Goal: Obtain resource: Download file/media

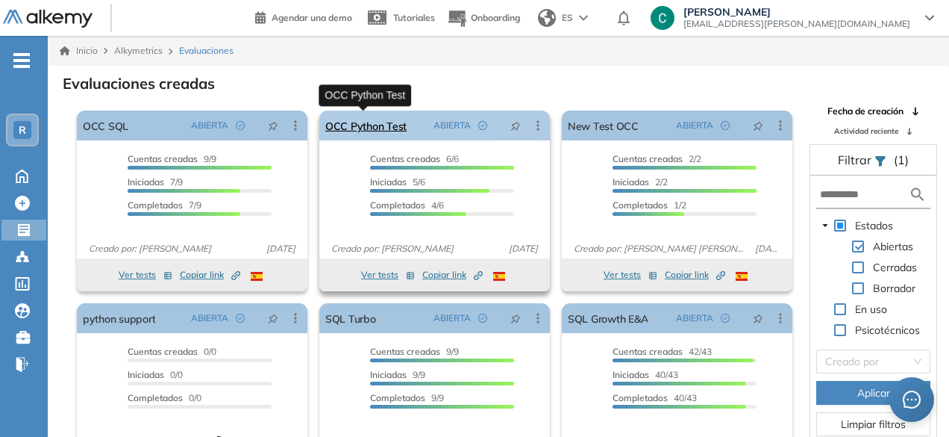
click at [361, 117] on link "OCC Python Test" at bounding box center [365, 125] width 81 height 30
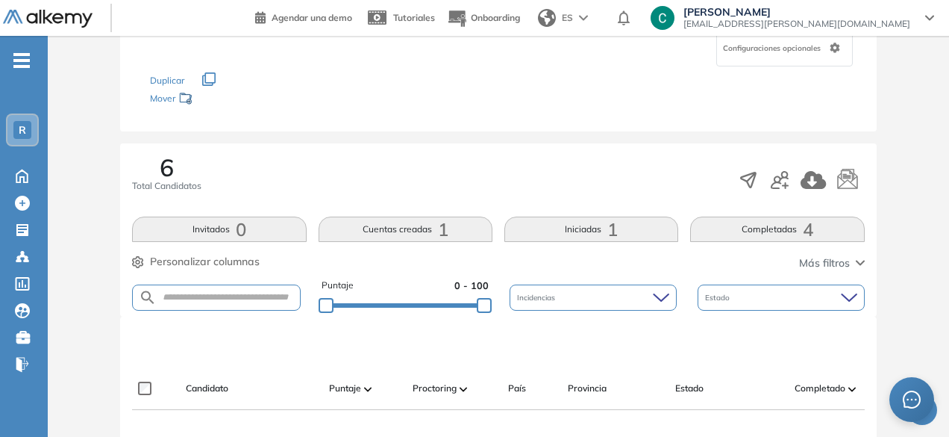
scroll to position [143, 0]
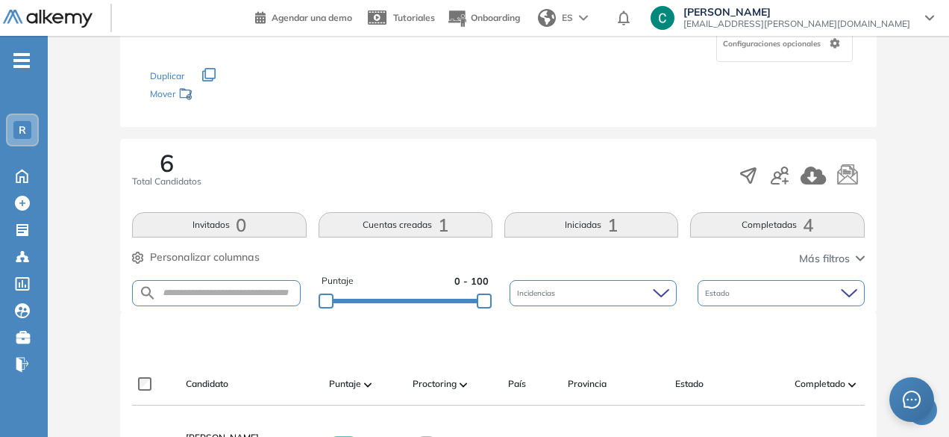
click at [554, 219] on button "Iniciadas 1" at bounding box center [592, 224] width 174 height 25
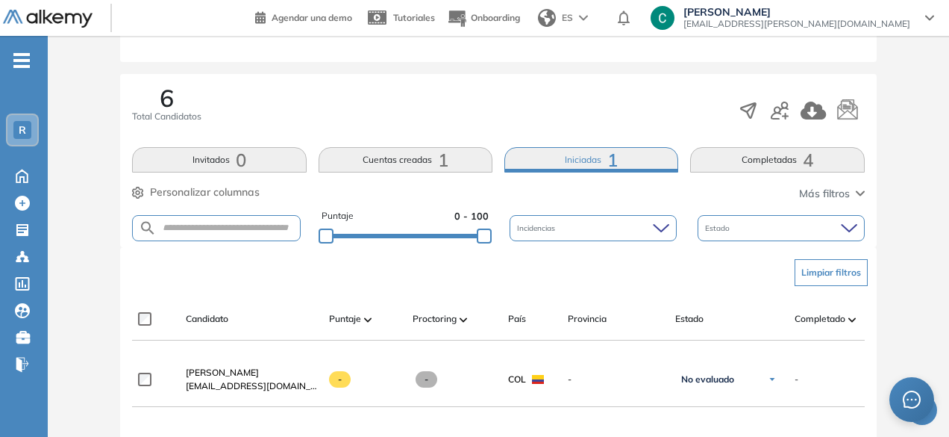
click at [402, 149] on button "Cuentas creadas 1" at bounding box center [406, 159] width 174 height 25
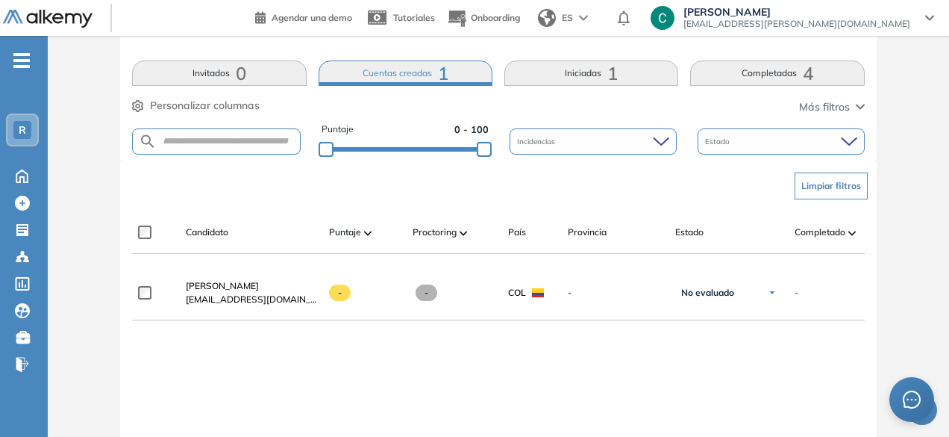
scroll to position [297, 0]
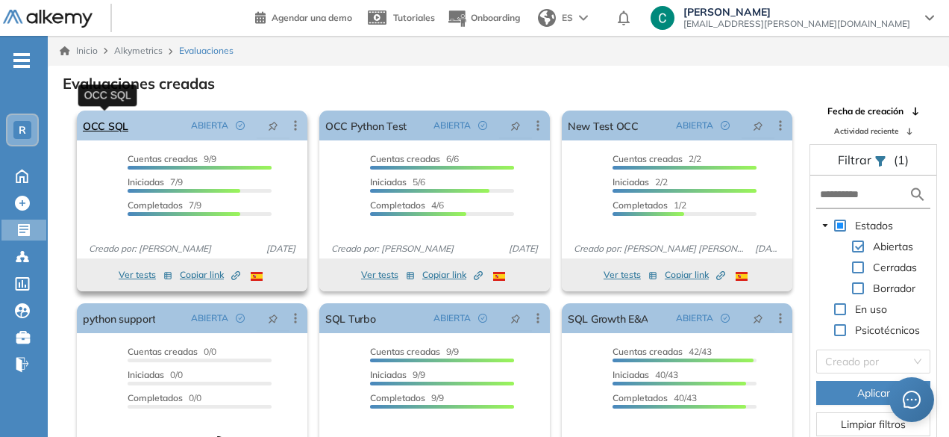
click at [115, 129] on link "OCC SQL" at bounding box center [106, 125] width 46 height 30
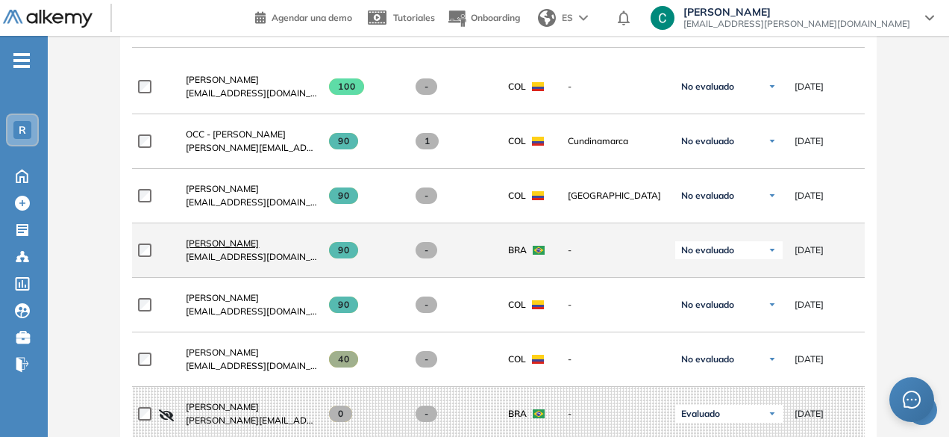
scroll to position [499, 0]
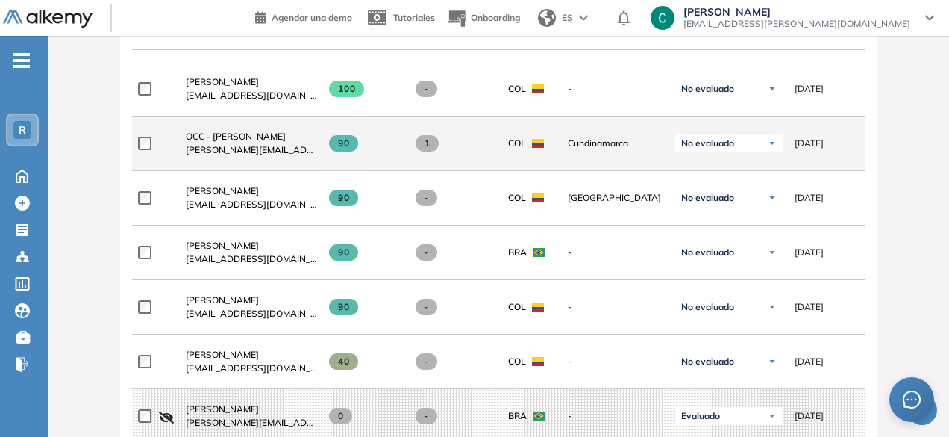
click at [702, 149] on span "No evaluado" at bounding box center [707, 143] width 53 height 12
click at [596, 138] on div "Cundinamarca" at bounding box center [609, 143] width 107 height 37
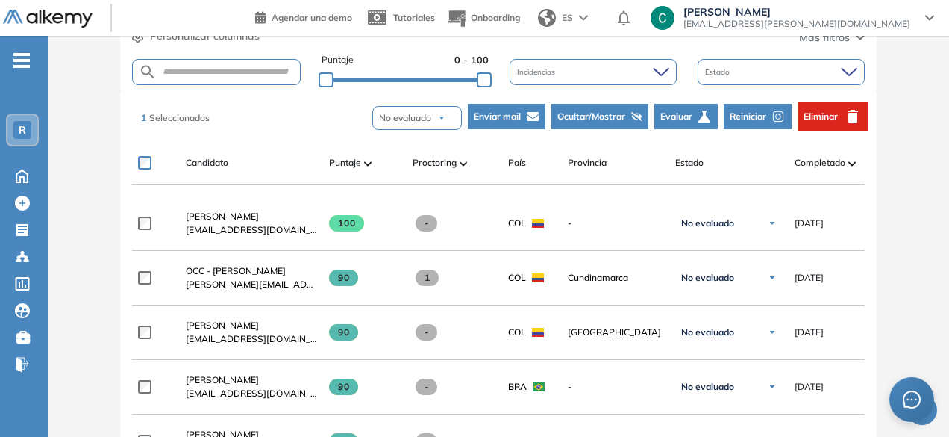
scroll to position [363, 0]
click at [412, 122] on span "No evaluado" at bounding box center [405, 118] width 52 height 13
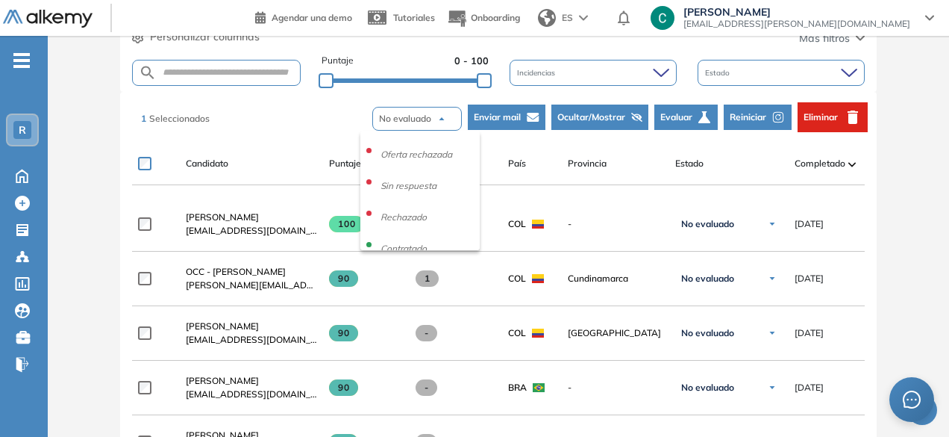
scroll to position [185, 0]
click at [293, 116] on div "1 Seleccionados No evaluado No evaluado Evaluado A entrevistar Entrevistado Fin…" at bounding box center [501, 117] width 732 height 45
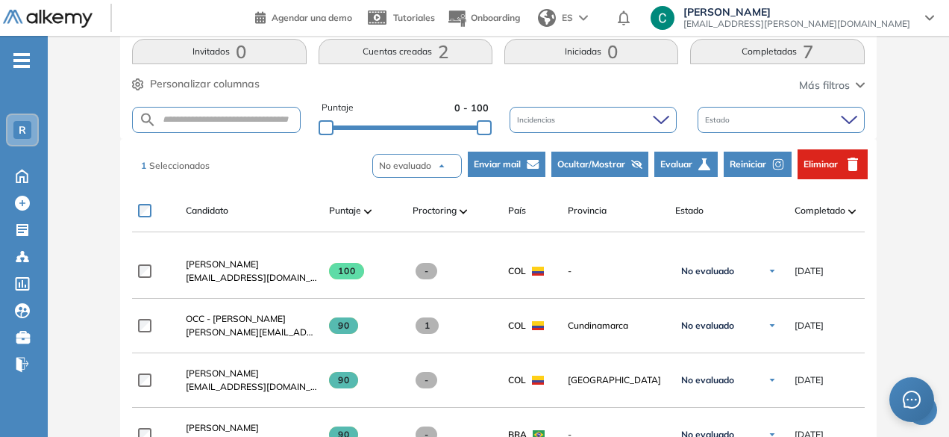
scroll to position [309, 0]
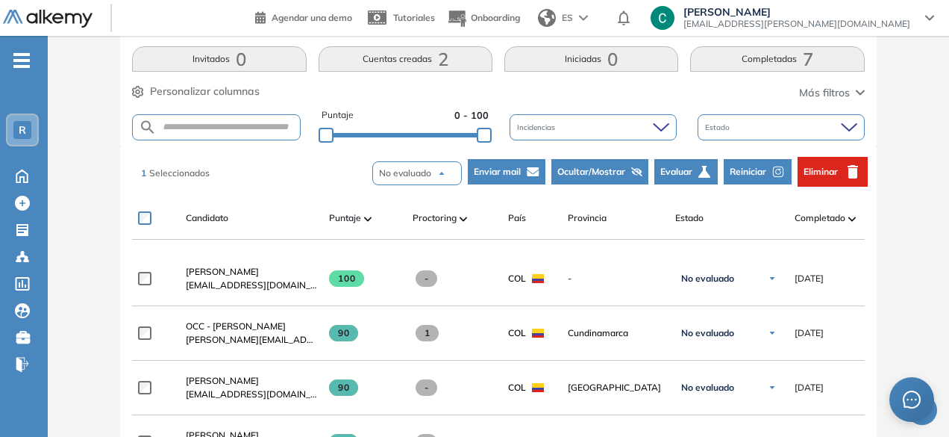
click at [778, 122] on div "Estado" at bounding box center [781, 127] width 167 height 26
click at [309, 166] on div "1 Seleccionados No evaluado No evaluado Evaluado A entrevistar Entrevistado Fin…" at bounding box center [501, 171] width 732 height 45
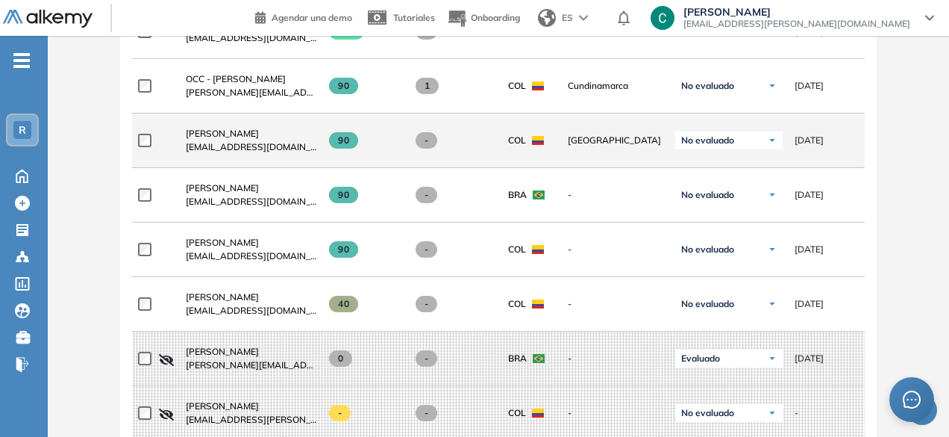
scroll to position [557, 0]
drag, startPoint x: 199, startPoint y: 102, endPoint x: 499, endPoint y: 122, distance: 300.7
click at [499, 122] on div "**********" at bounding box center [633, 140] width 1003 height 54
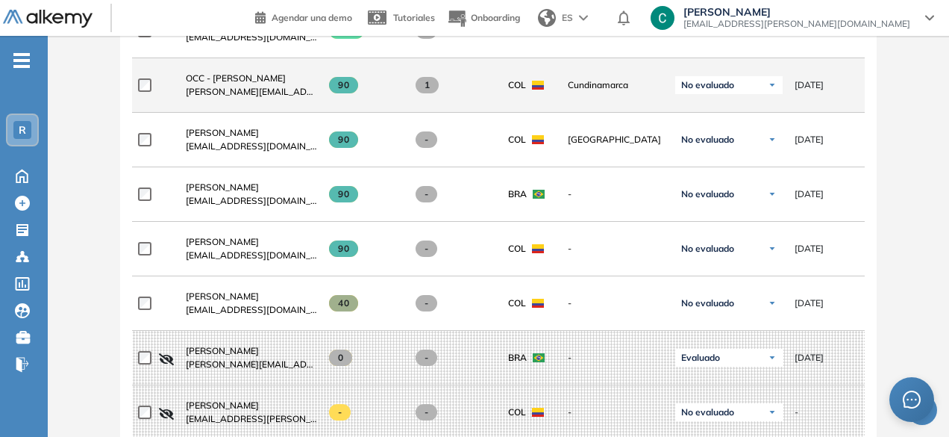
click at [144, 80] on div at bounding box center [156, 84] width 36 height 37
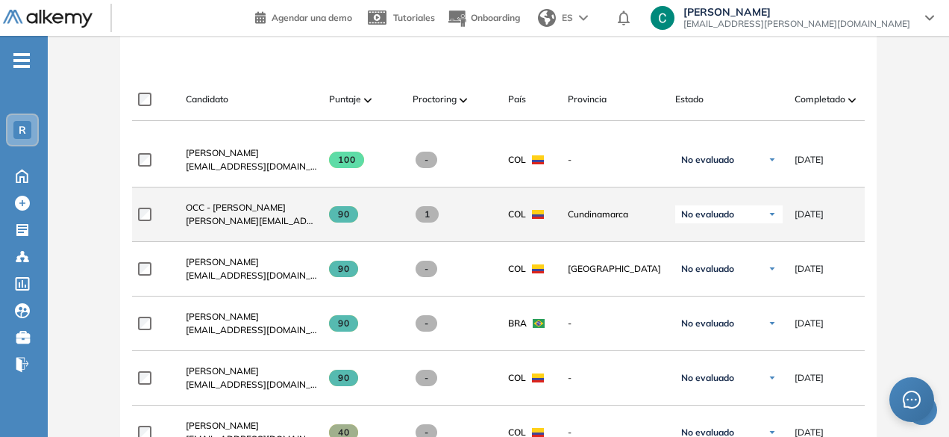
scroll to position [415, 0]
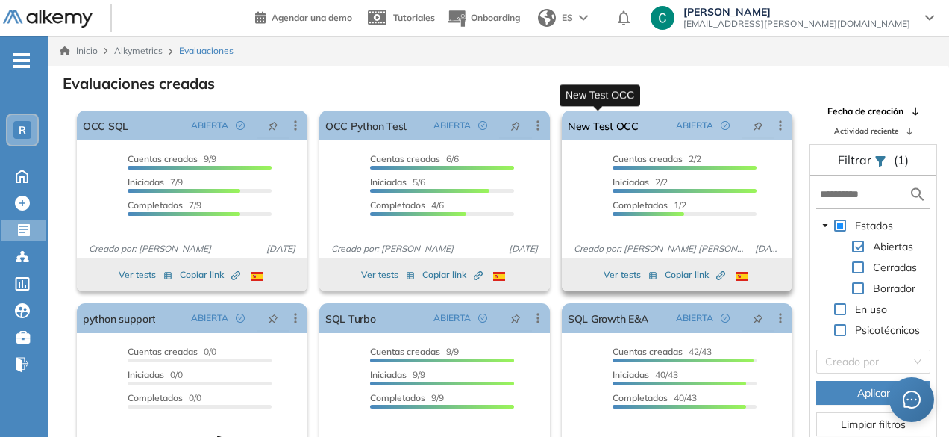
click at [601, 127] on link "New Test OCC" at bounding box center [603, 125] width 71 height 30
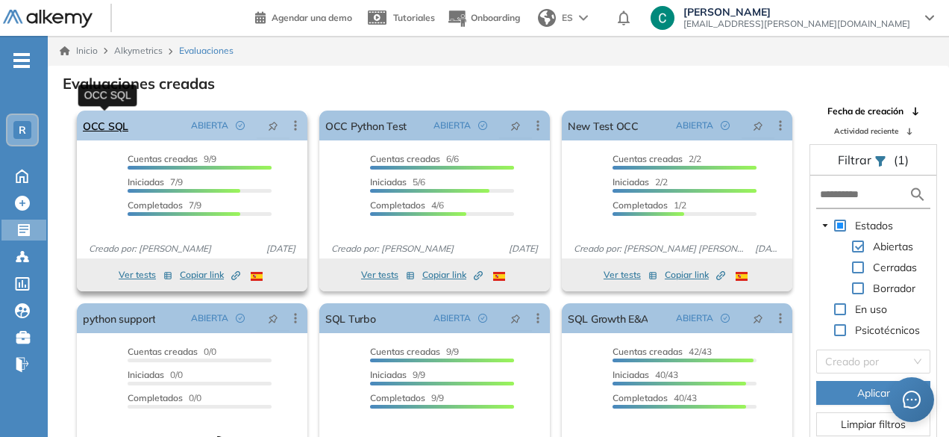
click at [107, 125] on link "OCC SQL" at bounding box center [106, 125] width 46 height 30
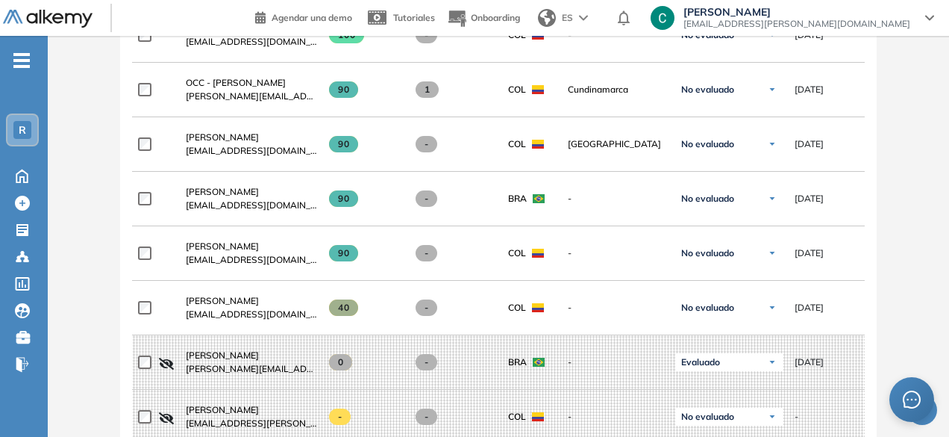
scroll to position [595, 0]
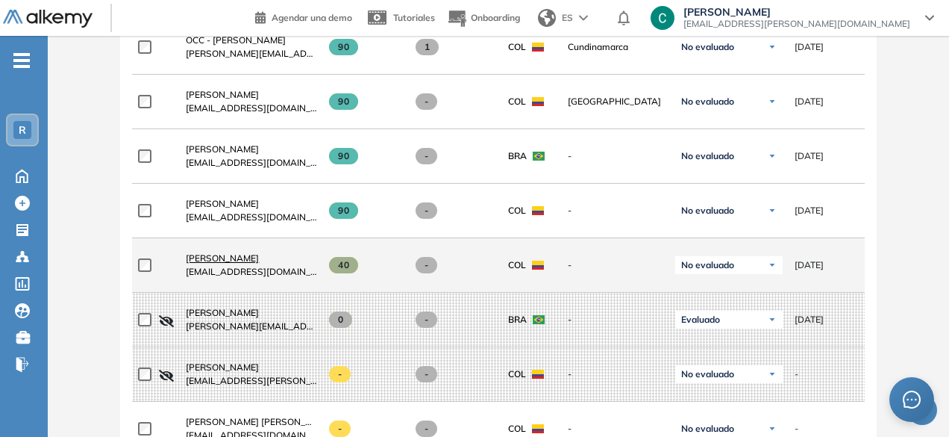
click at [205, 261] on span "[PERSON_NAME]" at bounding box center [222, 257] width 73 height 11
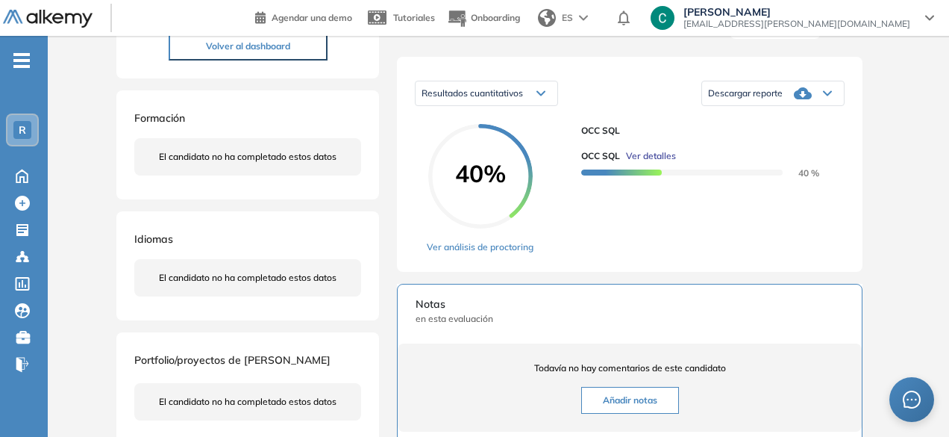
scroll to position [218, 0]
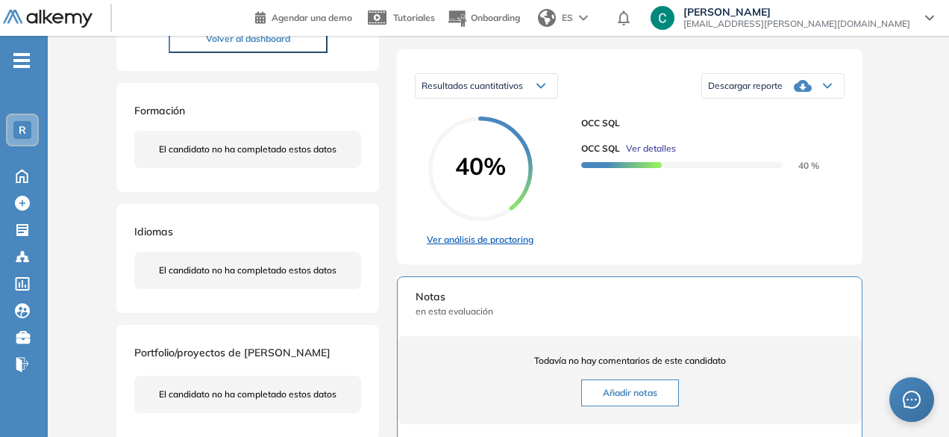
click at [492, 246] on link "Ver análisis de proctoring" at bounding box center [480, 239] width 107 height 13
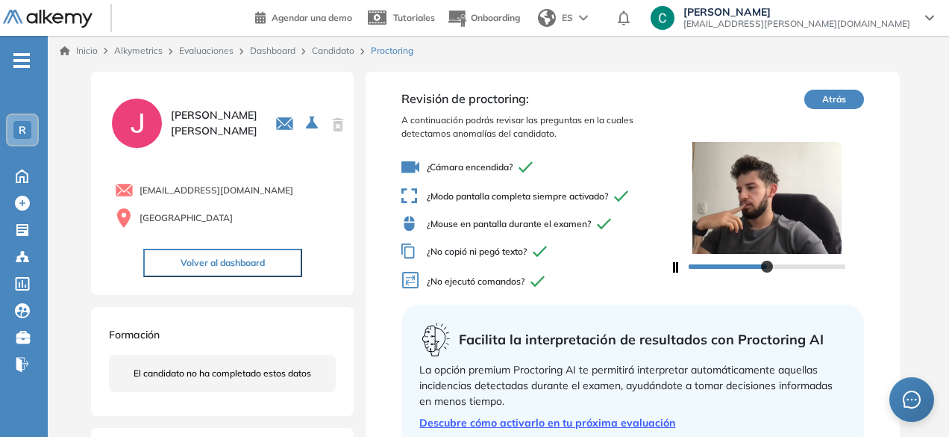
click at [767, 265] on div at bounding box center [767, 265] width 157 height 9
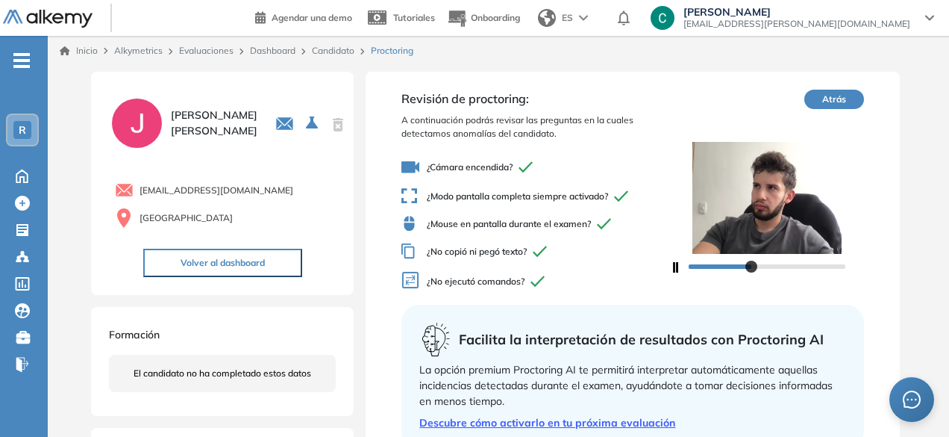
click at [752, 263] on div at bounding box center [767, 265] width 157 height 9
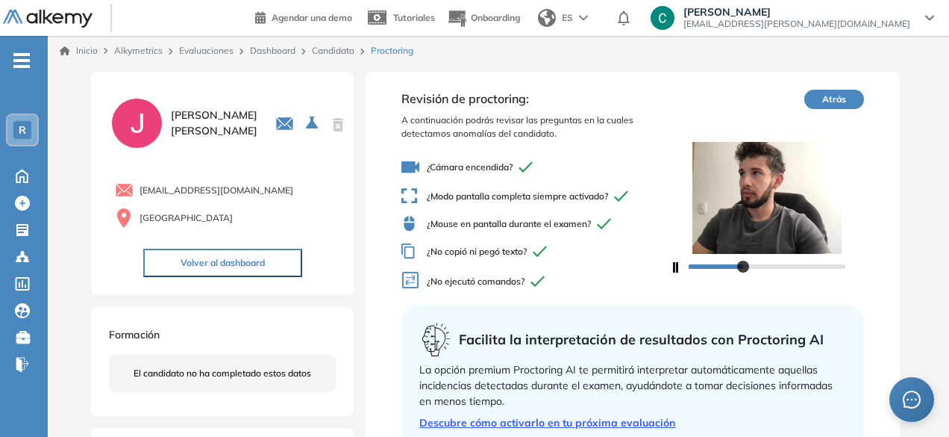
click at [743, 265] on div at bounding box center [767, 265] width 157 height 9
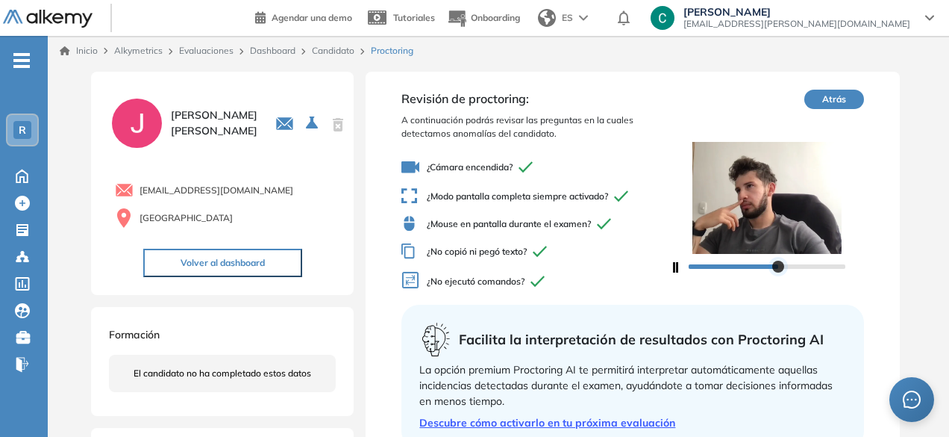
click at [784, 266] on div at bounding box center [778, 266] width 12 height 12
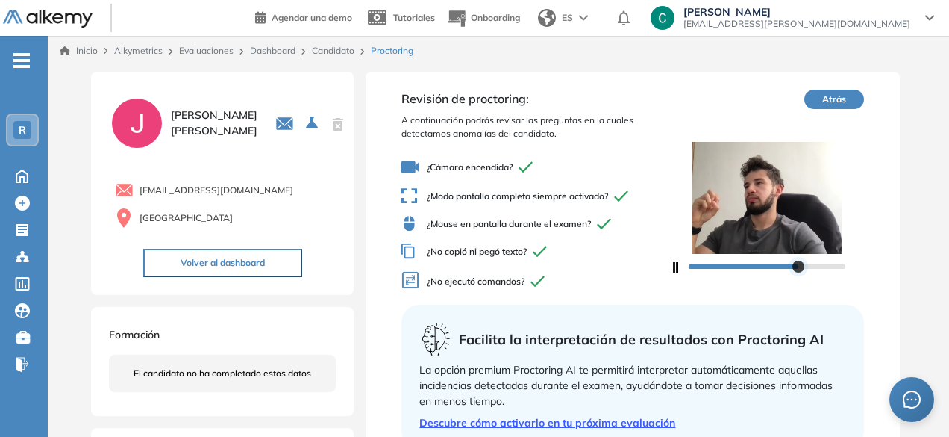
click at [798, 268] on div at bounding box center [767, 265] width 157 height 9
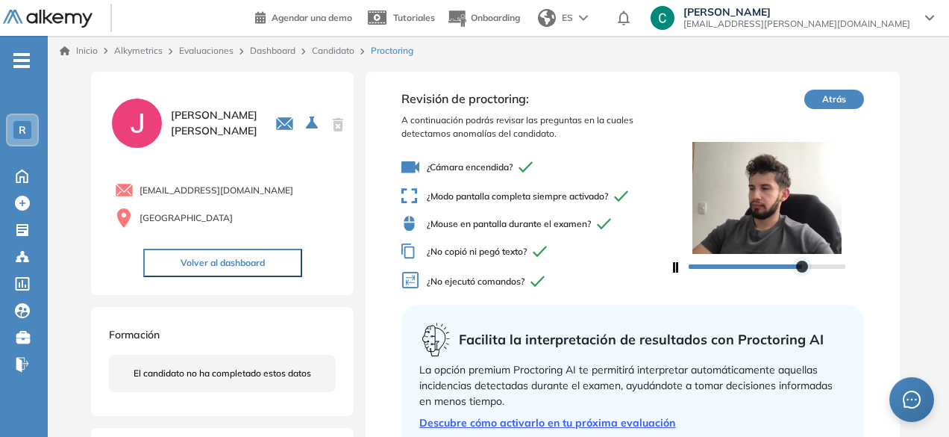
click at [806, 267] on div at bounding box center [802, 266] width 12 height 12
click at [812, 267] on div at bounding box center [806, 266] width 12 height 12
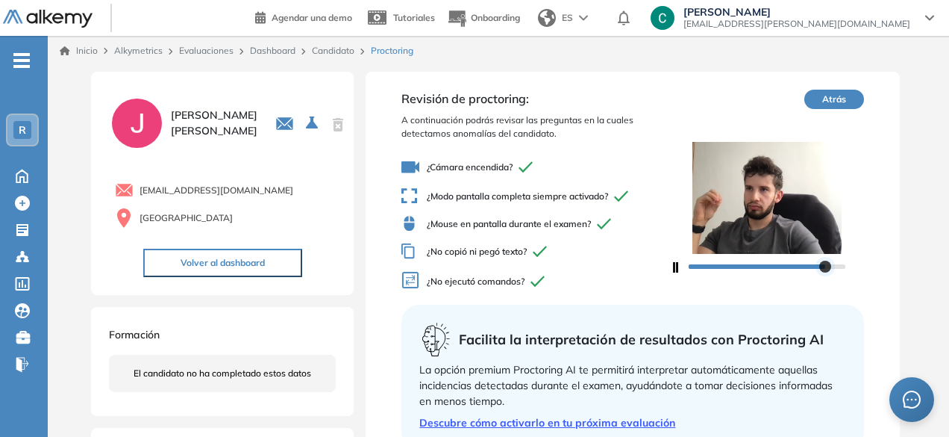
click at [825, 267] on div at bounding box center [767, 265] width 157 height 9
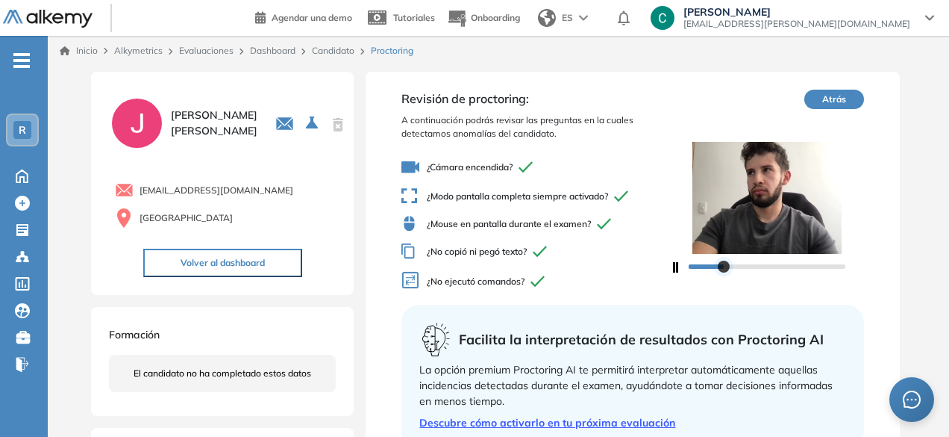
click at [724, 267] on div at bounding box center [767, 265] width 157 height 9
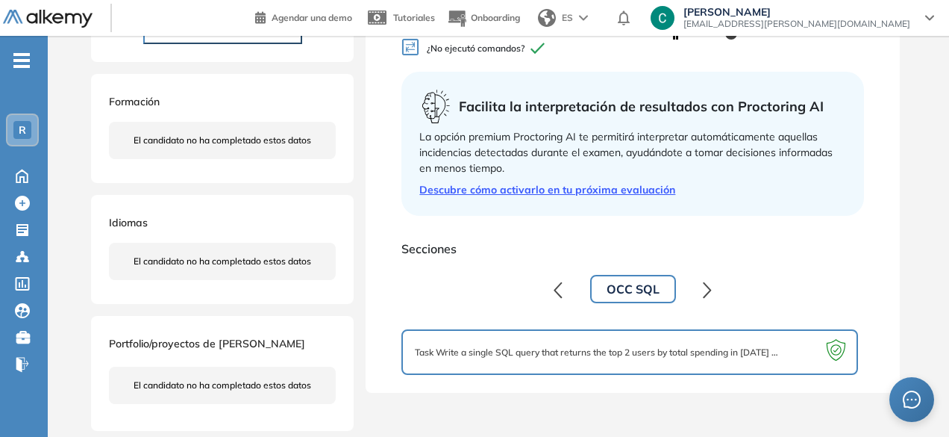
click at [696, 343] on div "Task Write a single SQL query that returns the top 2 users by total spending in…" at bounding box center [629, 352] width 429 height 19
click at [643, 290] on button "OCC SQL" at bounding box center [633, 289] width 86 height 28
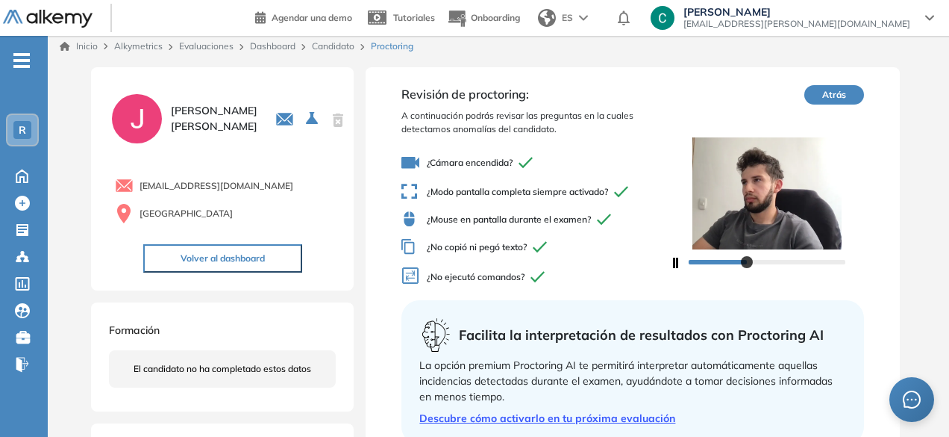
scroll to position [0, 0]
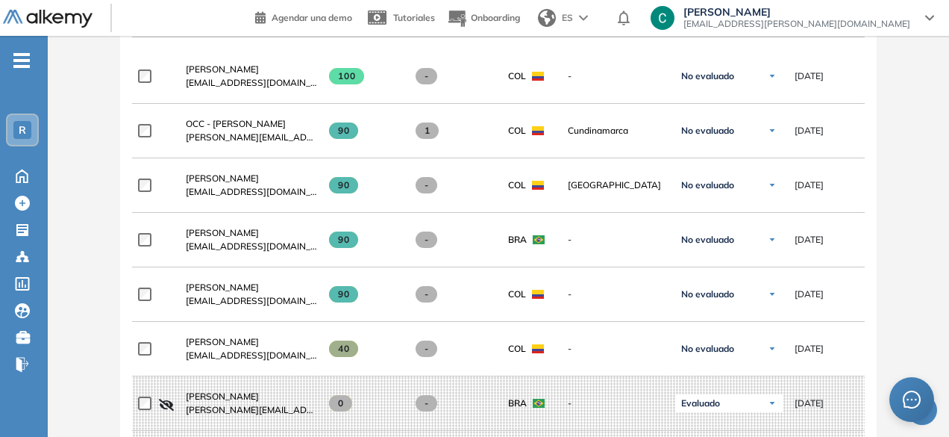
scroll to position [511, 0]
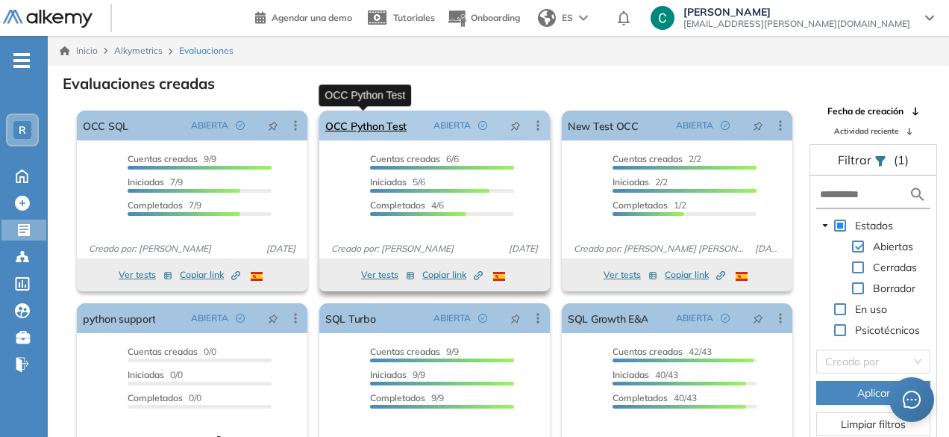
click at [387, 121] on link "OCC Python Test" at bounding box center [365, 125] width 81 height 30
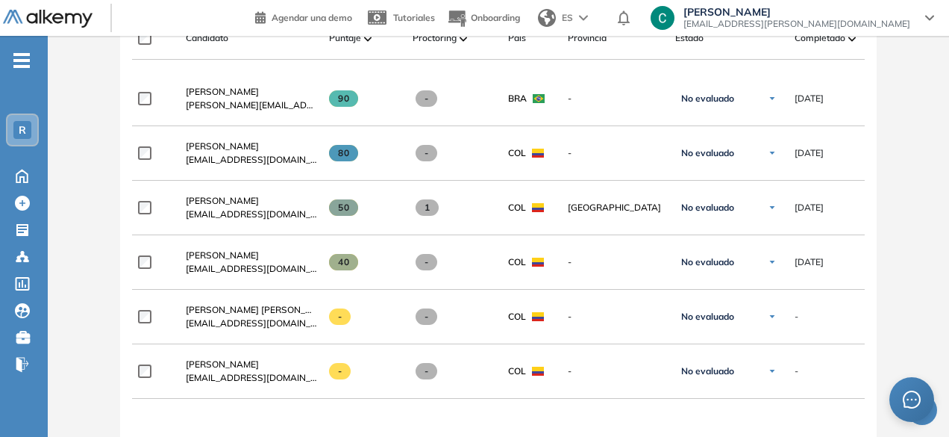
scroll to position [523, 0]
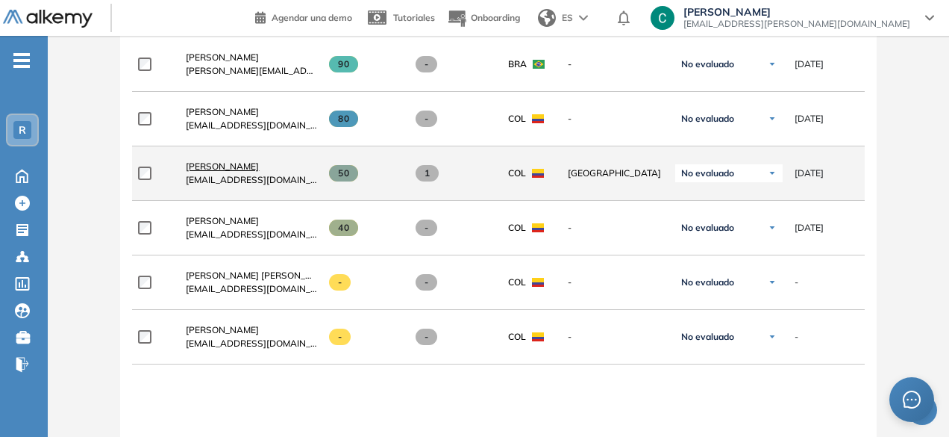
click at [230, 169] on span "[PERSON_NAME]" at bounding box center [222, 165] width 73 height 11
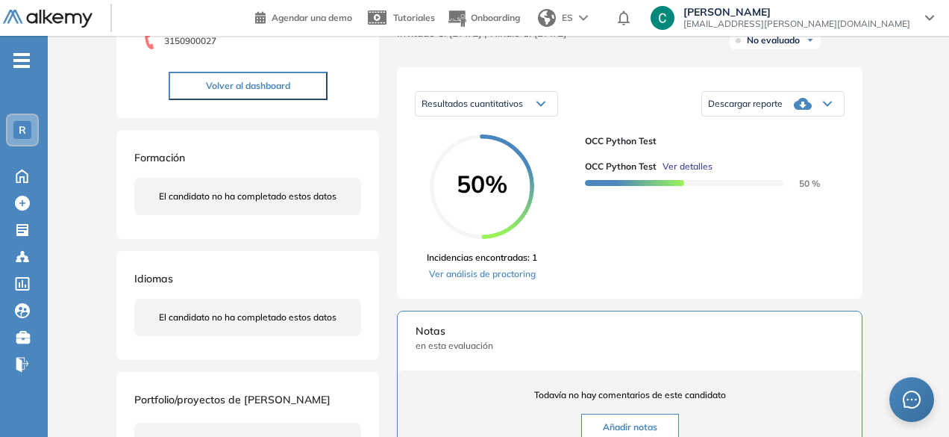
scroll to position [202, 0]
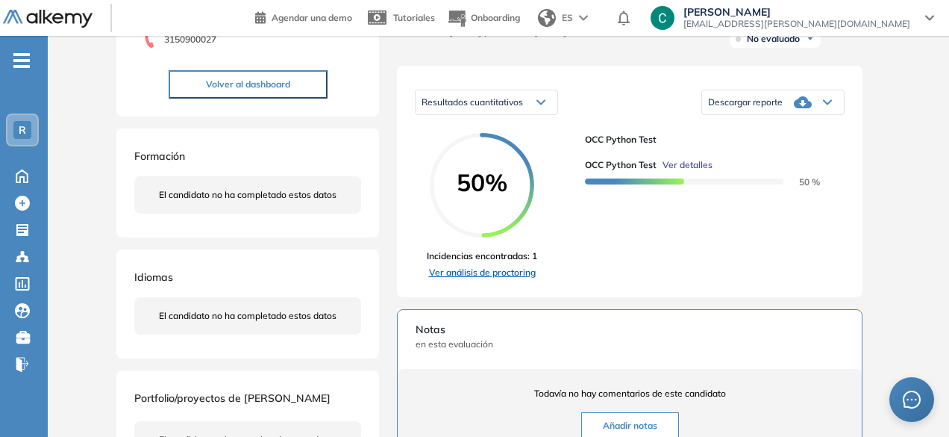
click at [501, 279] on link "Ver análisis de proctoring" at bounding box center [482, 272] width 110 height 13
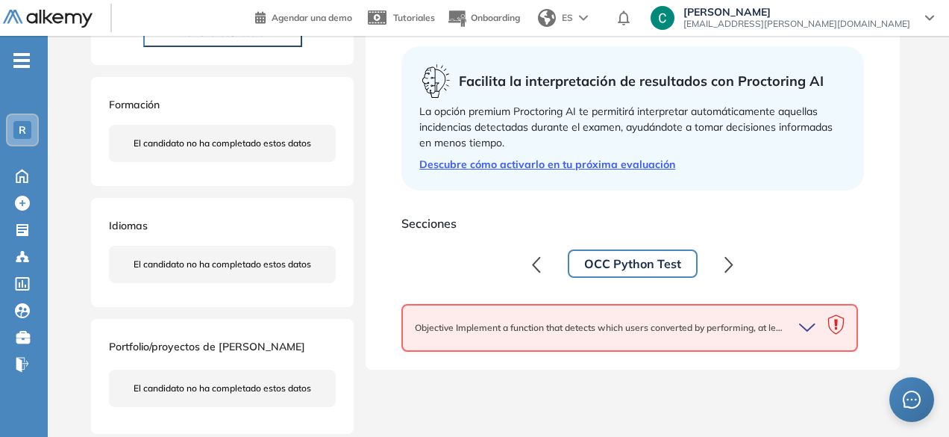
scroll to position [262, 0]
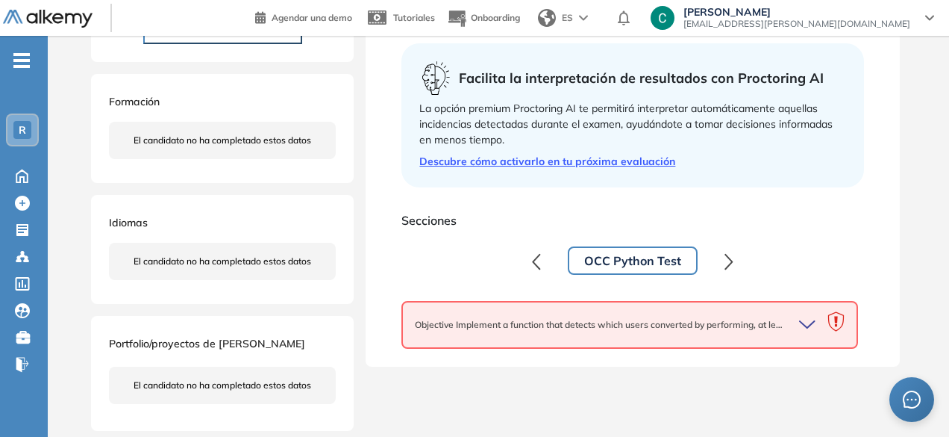
click at [802, 326] on icon "button" at bounding box center [809, 324] width 21 height 21
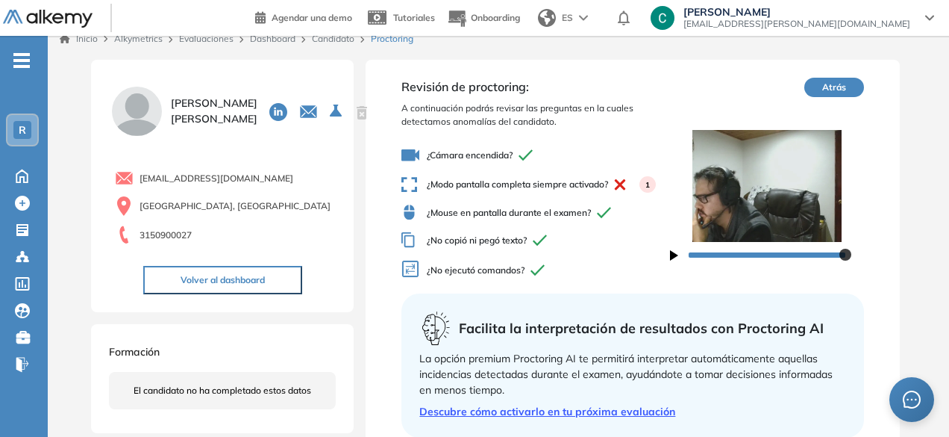
scroll to position [0, 0]
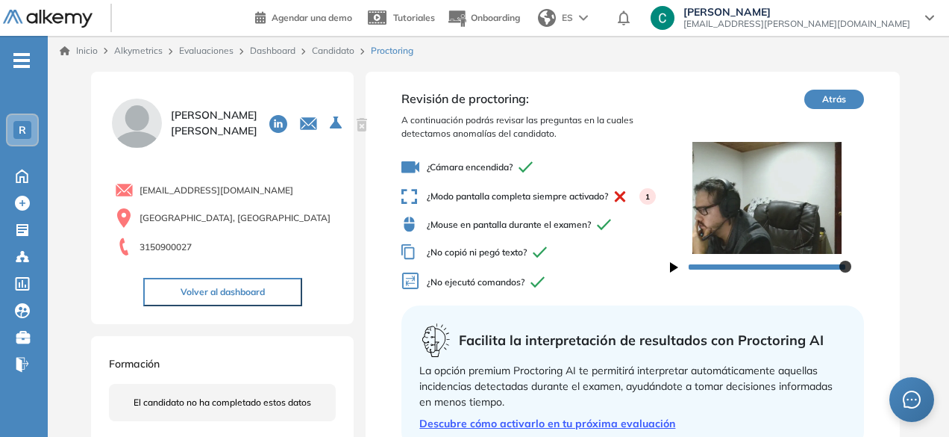
click at [832, 99] on button "Atrás" at bounding box center [835, 99] width 60 height 19
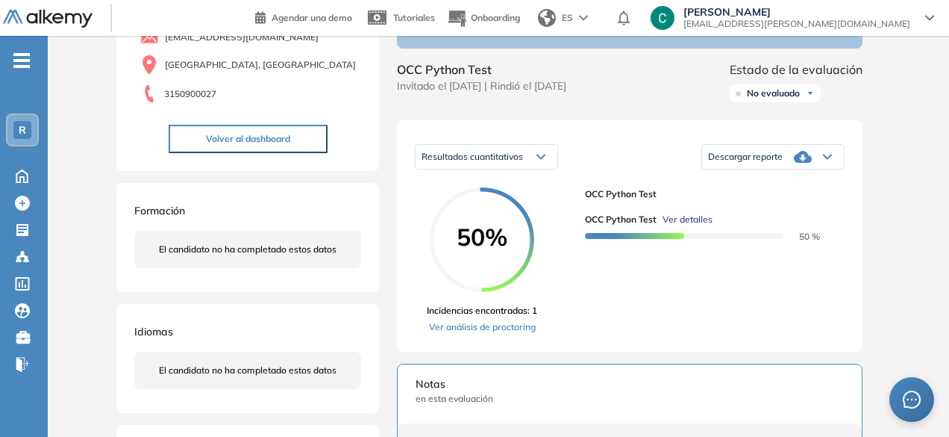
scroll to position [153, 0]
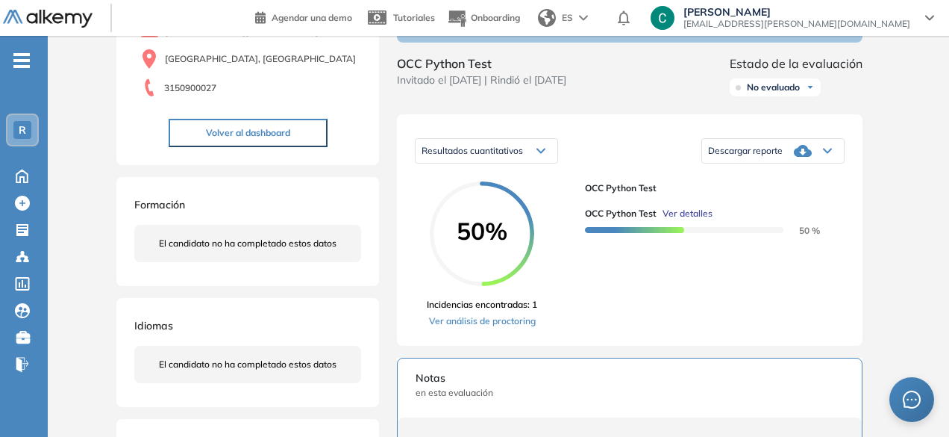
click at [770, 157] on span "Descargar reporte" at bounding box center [745, 151] width 75 height 12
click at [766, 175] on li "Descargar informe completo" at bounding box center [764, 167] width 110 height 15
